Goal: Navigation & Orientation: Understand site structure

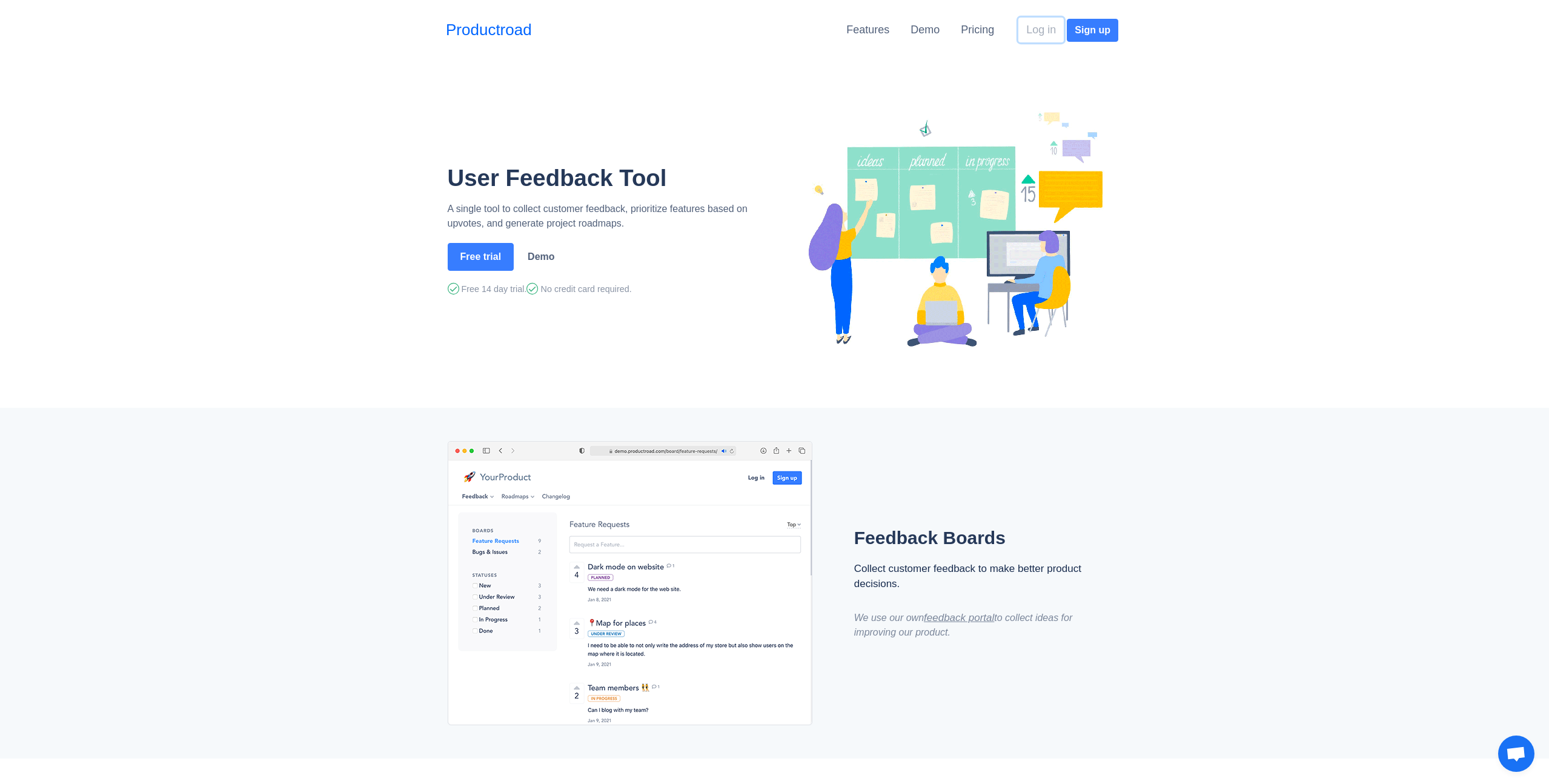
click at [1052, 29] on button "Log in" at bounding box center [1041, 30] width 45 height 25
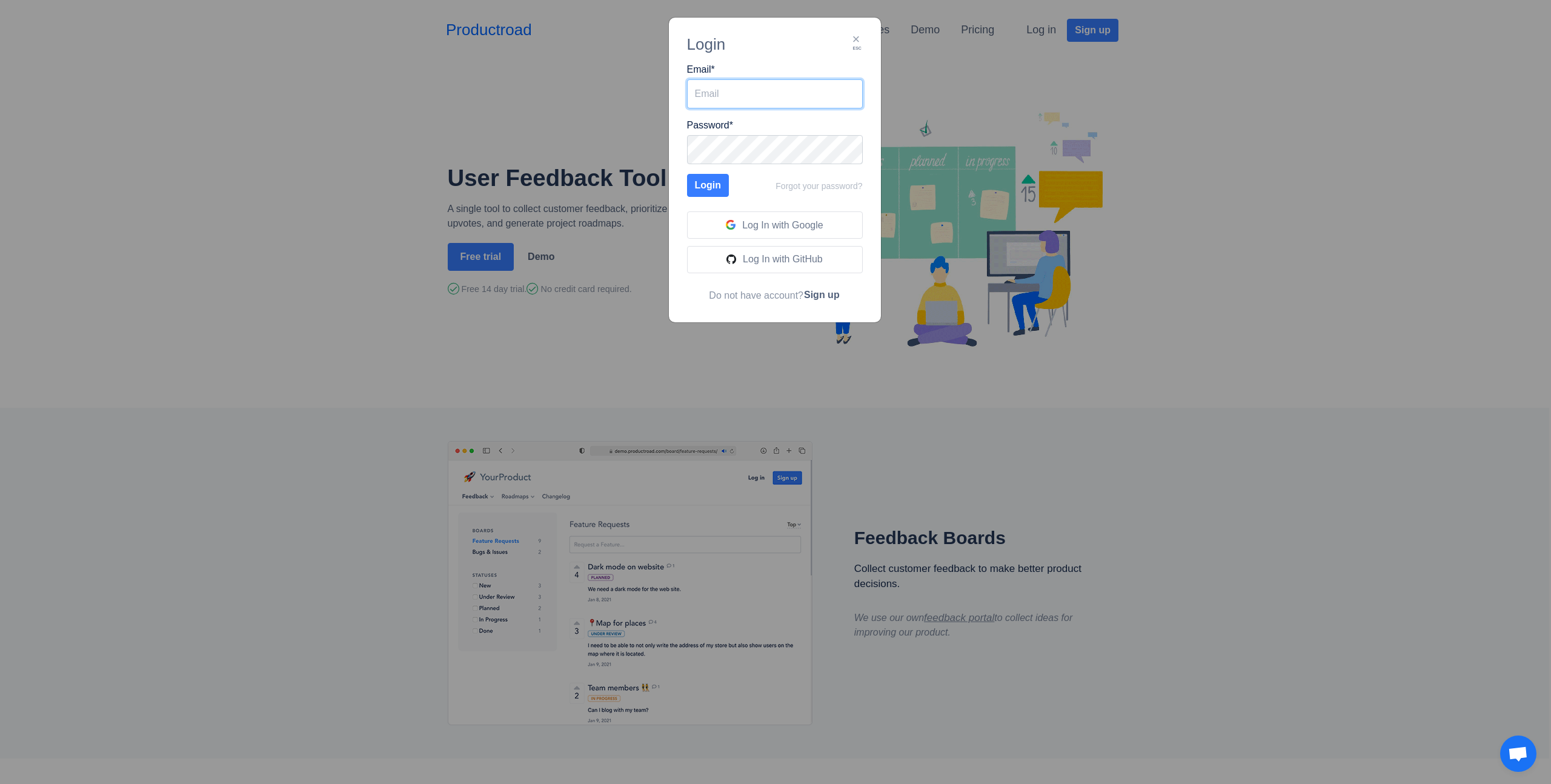
click at [745, 101] on input "Email *" at bounding box center [774, 94] width 176 height 29
type input "[PERSON_NAME][EMAIL_ADDRESS][DOMAIN_NAME]"
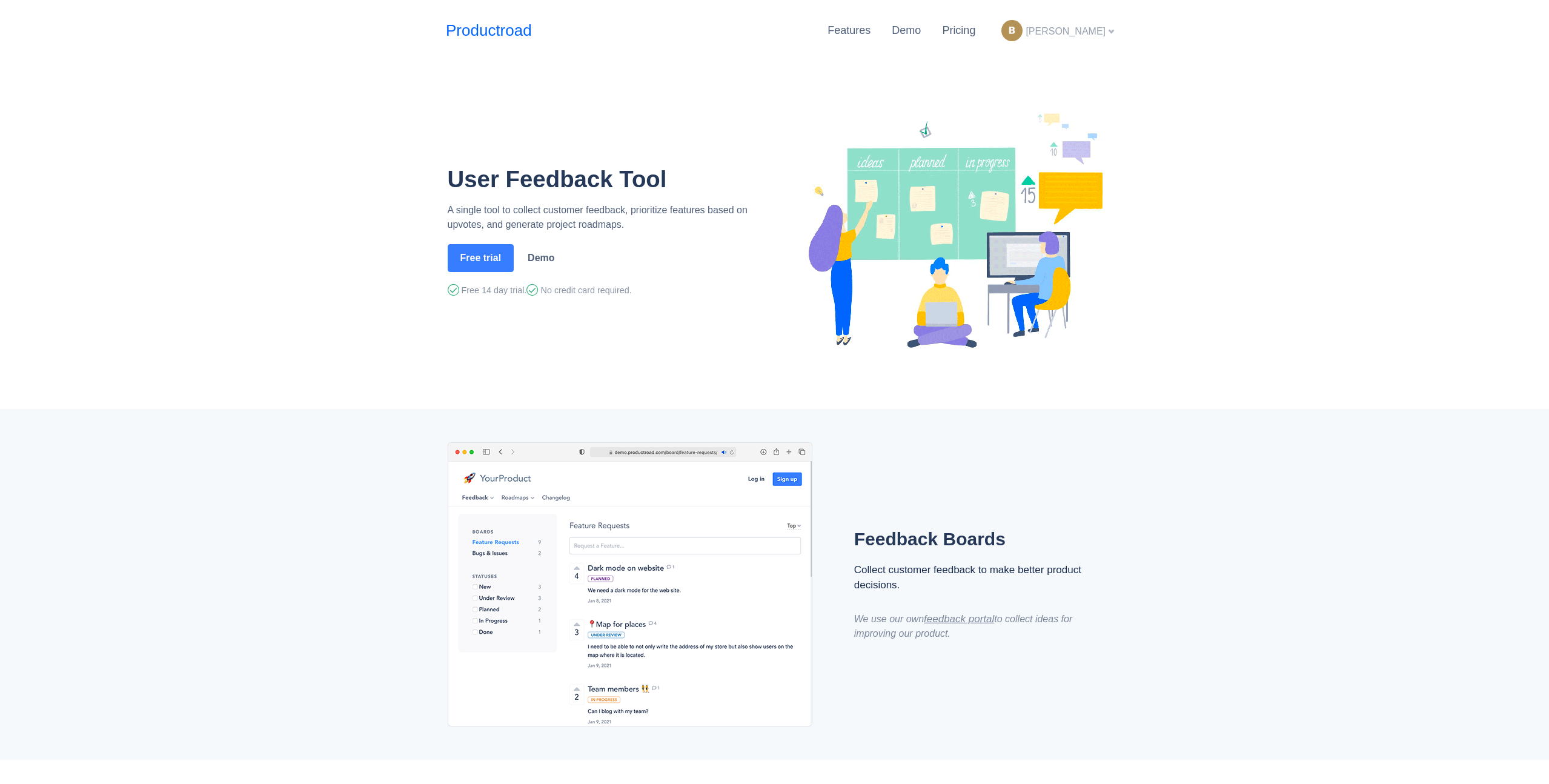
click at [1080, 26] on span "[PERSON_NAME]" at bounding box center [1066, 31] width 80 height 10
click at [1054, 68] on link "Settings" at bounding box center [1068, 66] width 99 height 20
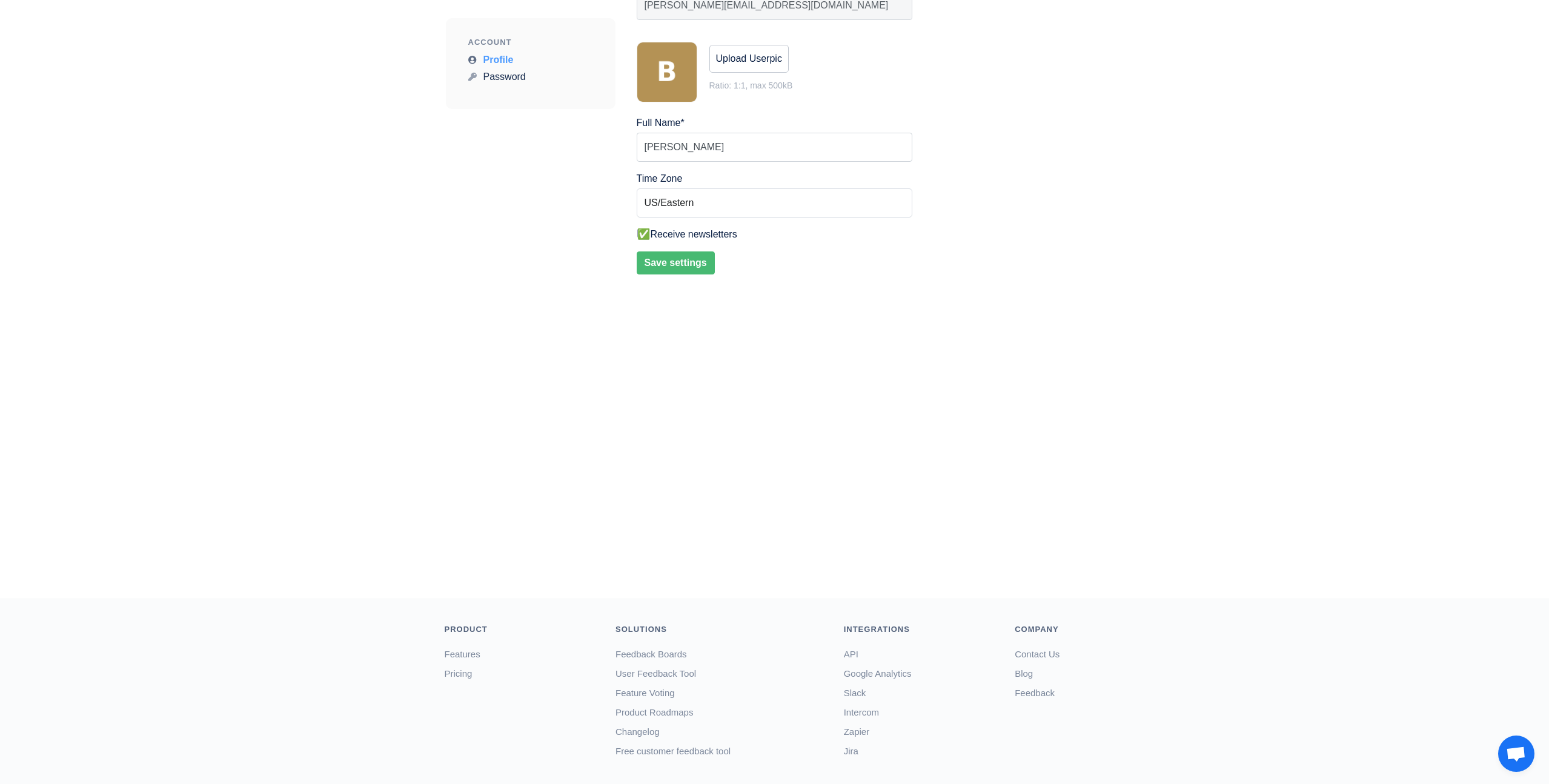
scroll to position [191, 0]
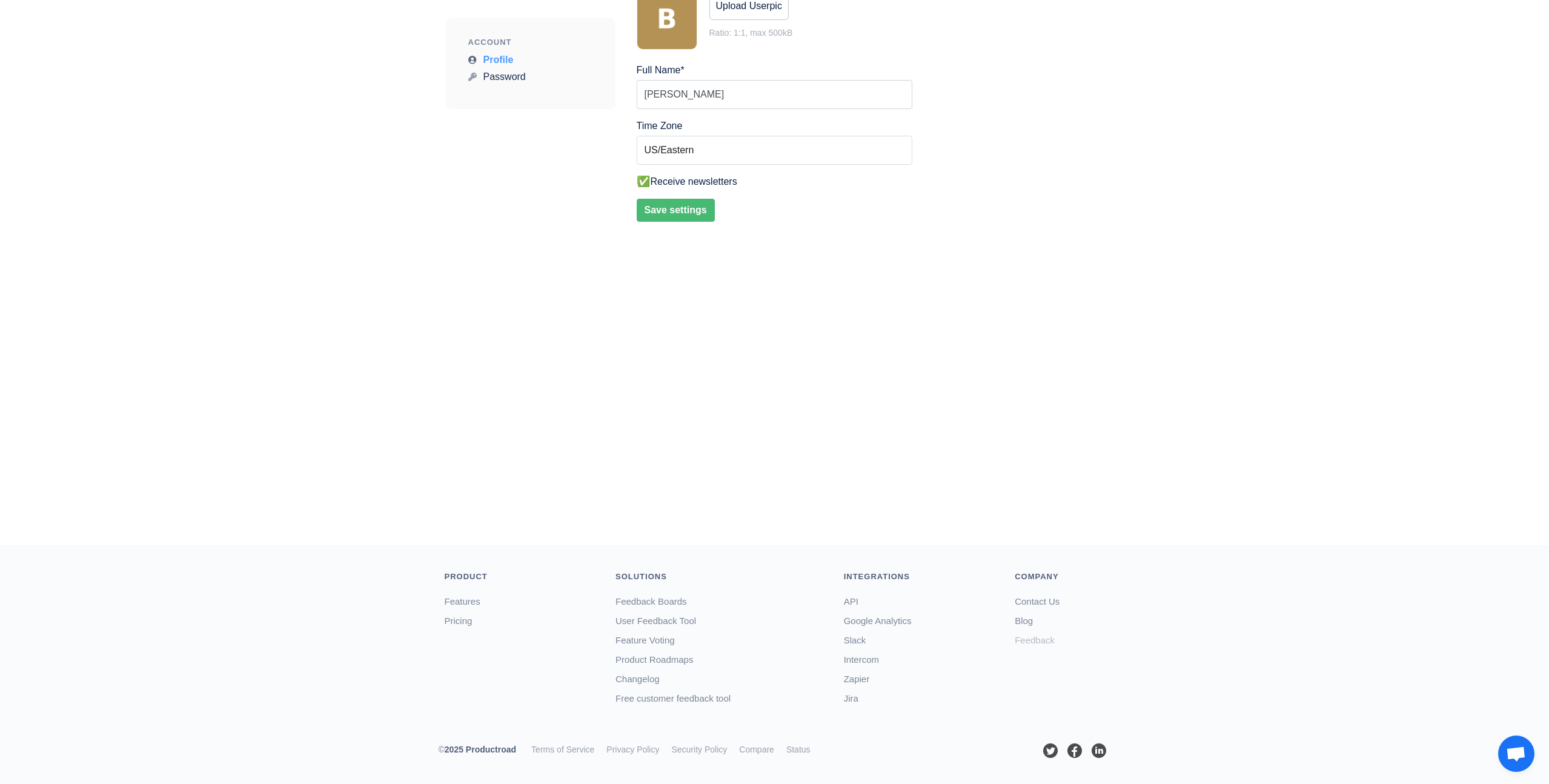
click at [1031, 643] on link "Feedback" at bounding box center [1034, 640] width 40 height 10
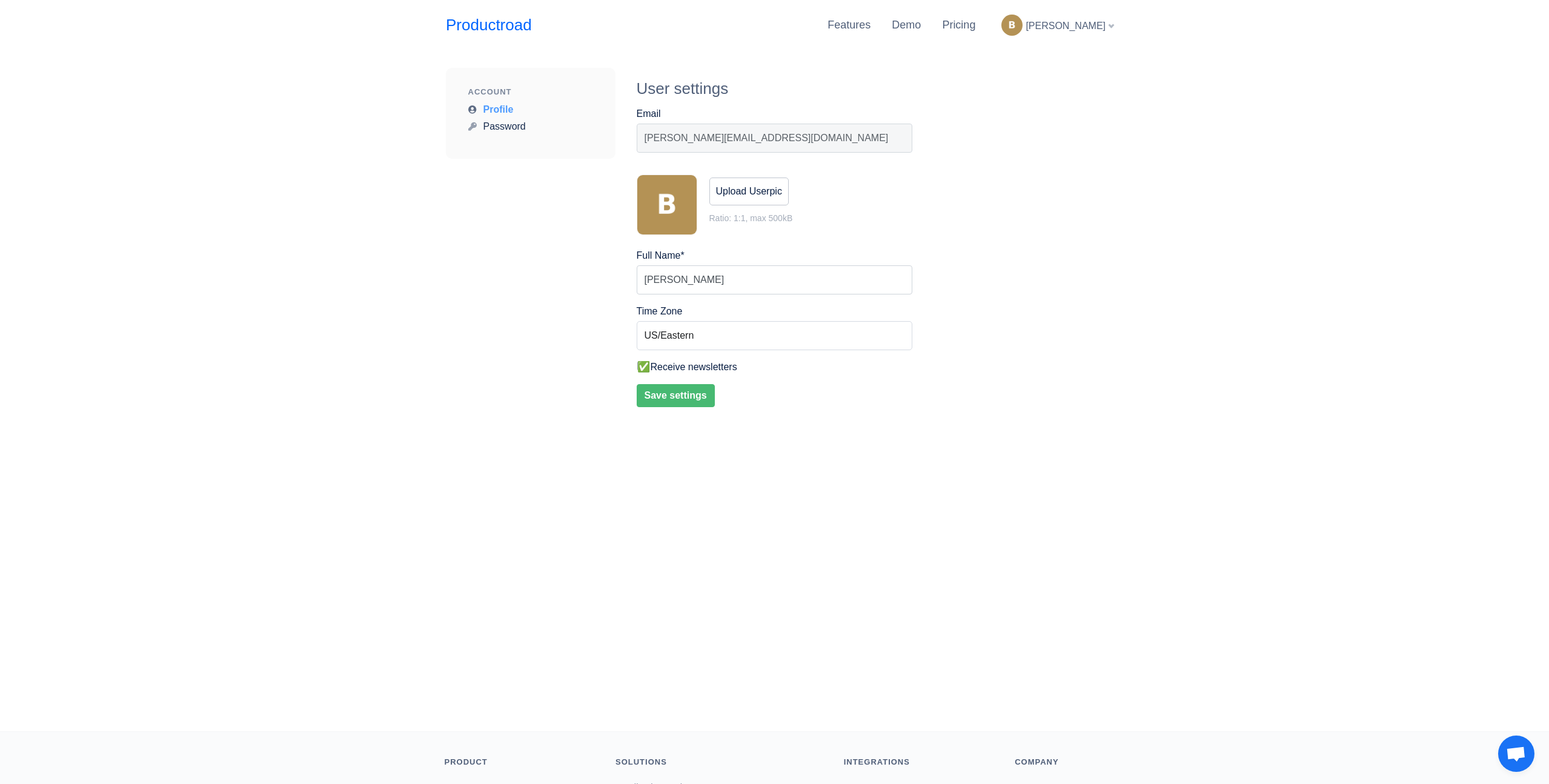
scroll to position [0, 0]
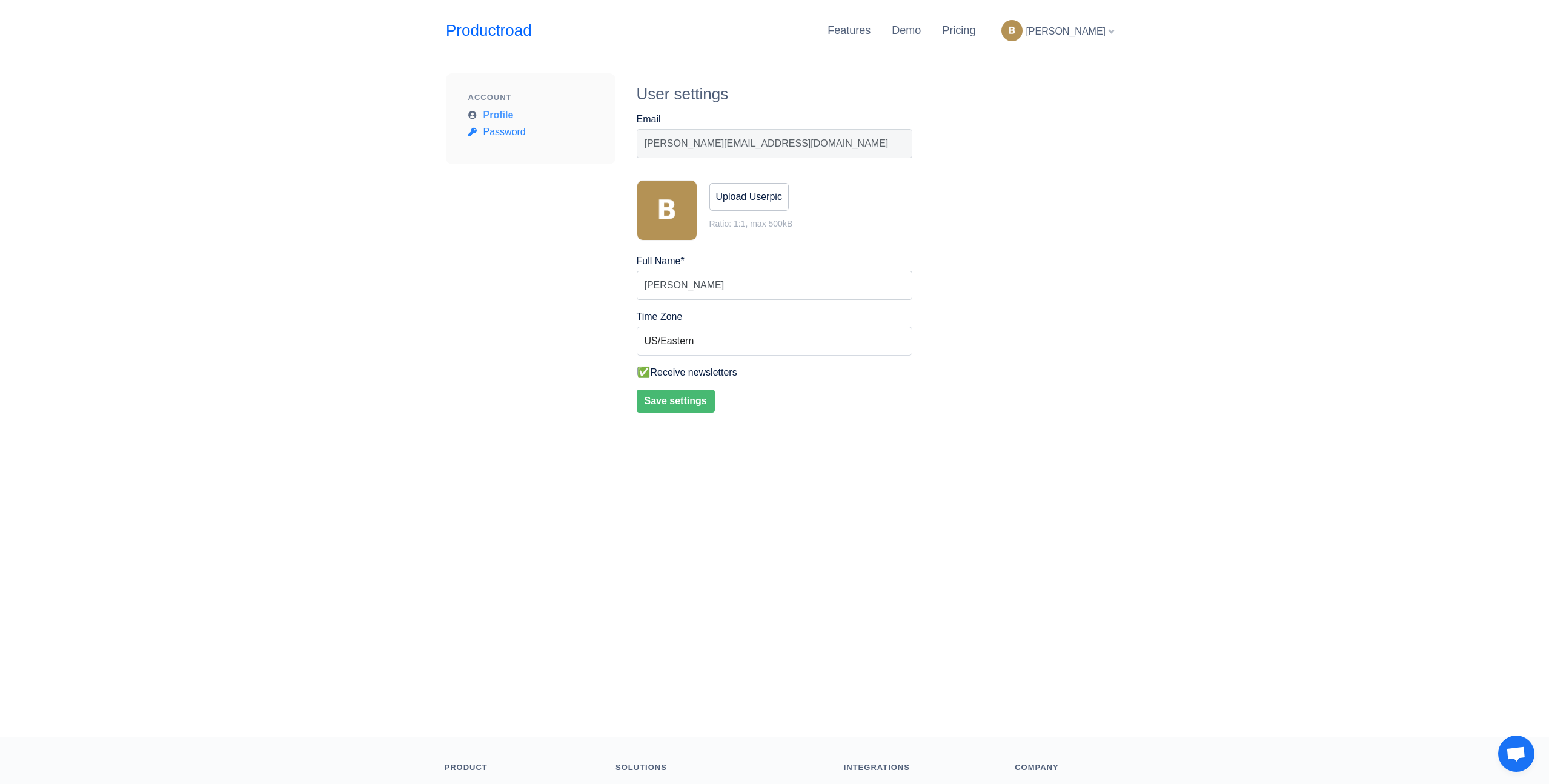
click at [498, 135] on link "Password" at bounding box center [497, 131] width 57 height 10
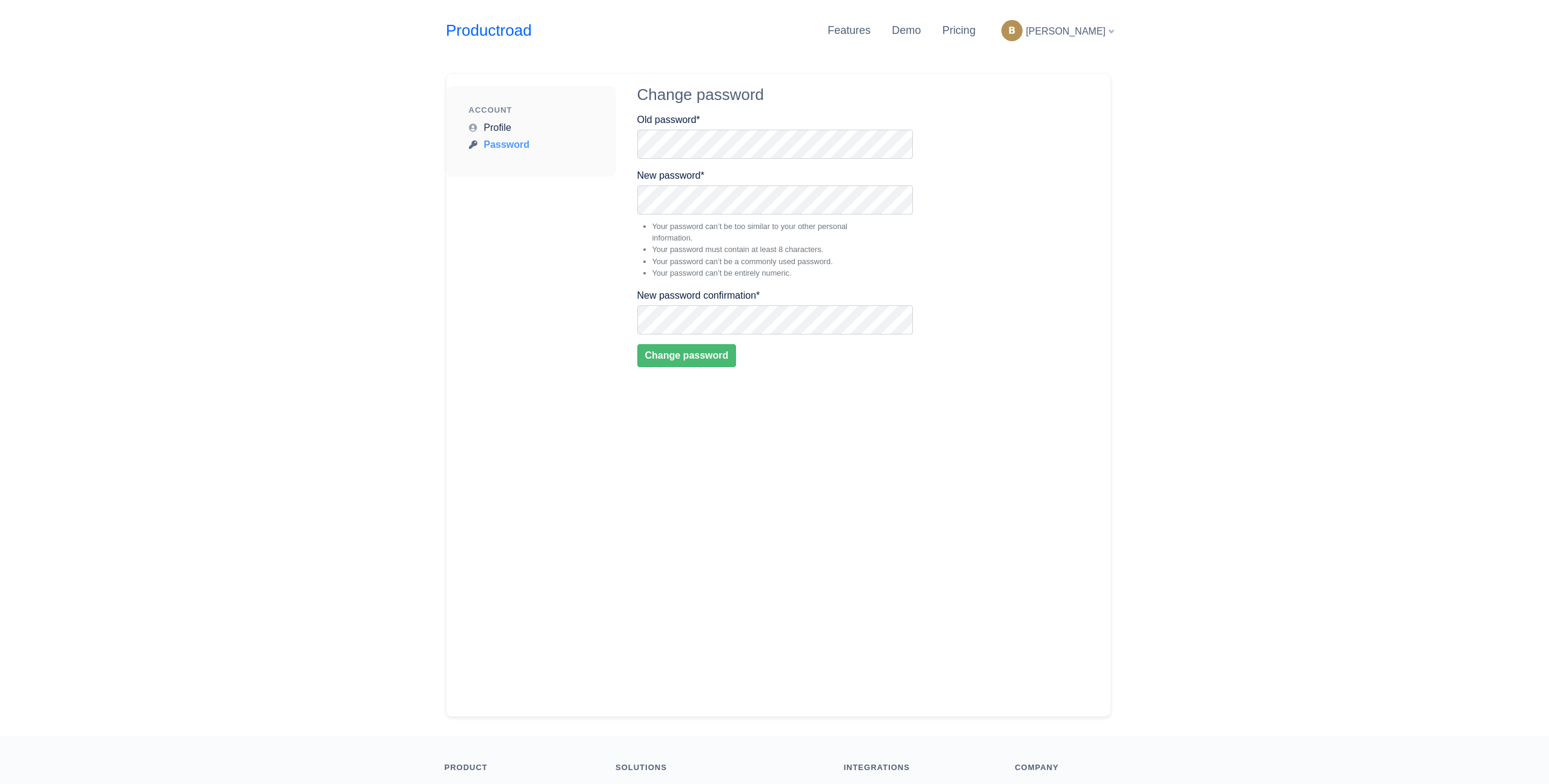
click at [664, 87] on div "Change password" at bounding box center [874, 95] width 473 height 24
click at [497, 136] on div "Profile" at bounding box center [525, 129] width 112 height 19
click at [500, 122] on link "Profile" at bounding box center [490, 127] width 43 height 10
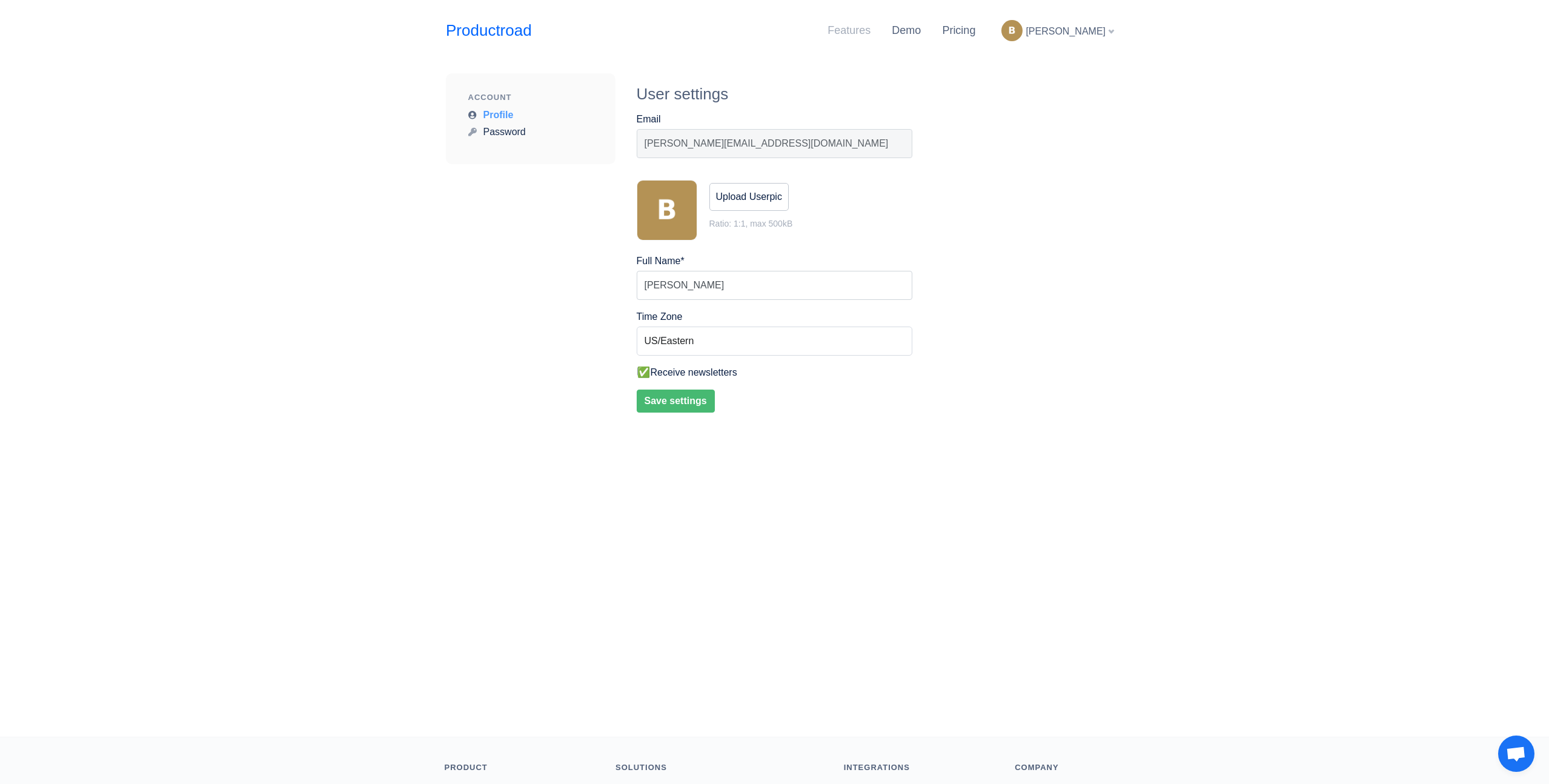
click at [870, 33] on link "Features" at bounding box center [849, 30] width 43 height 12
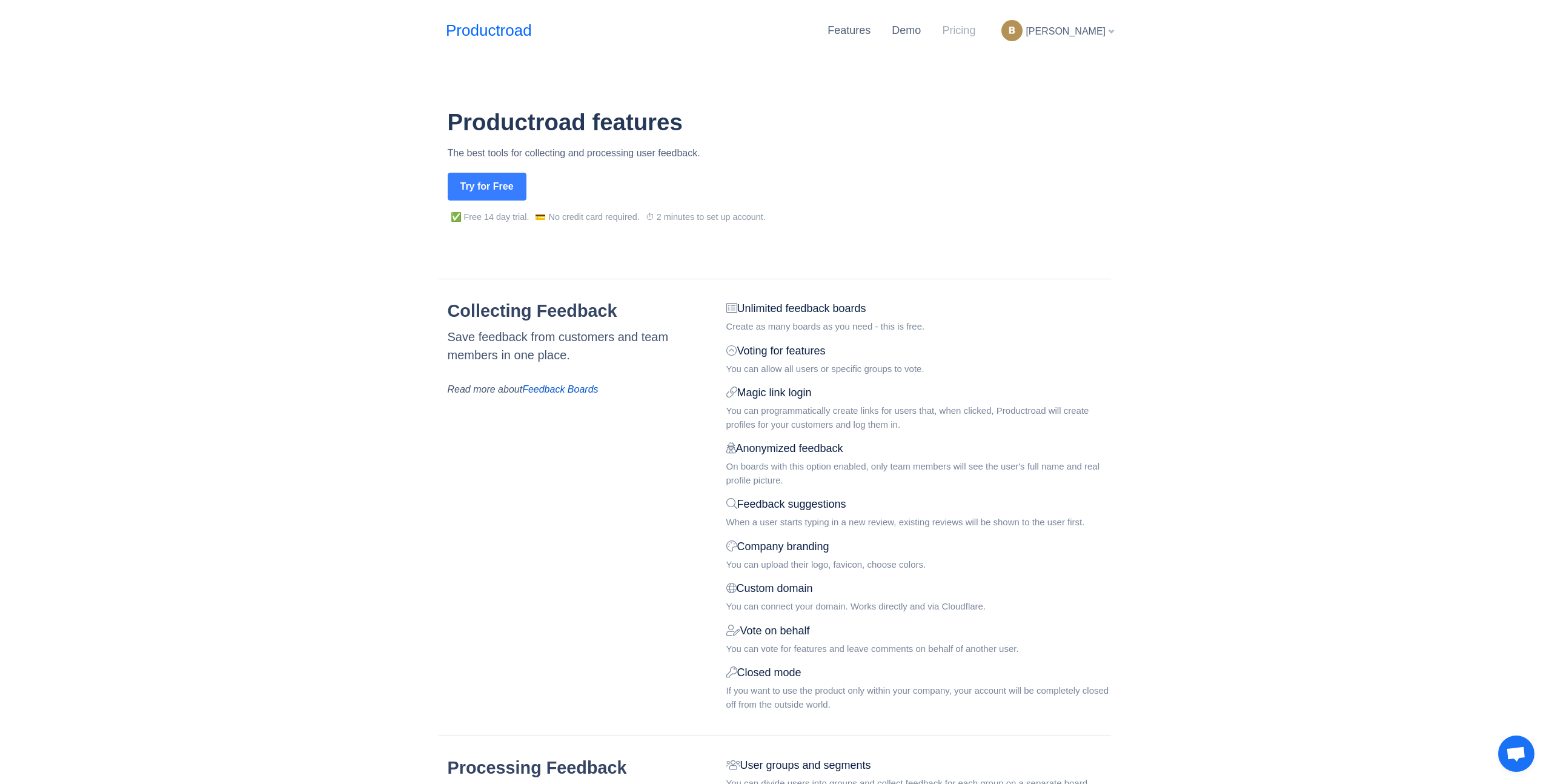
click at [975, 32] on link "Pricing" at bounding box center [959, 30] width 34 height 12
